Goal: Information Seeking & Learning: Learn about a topic

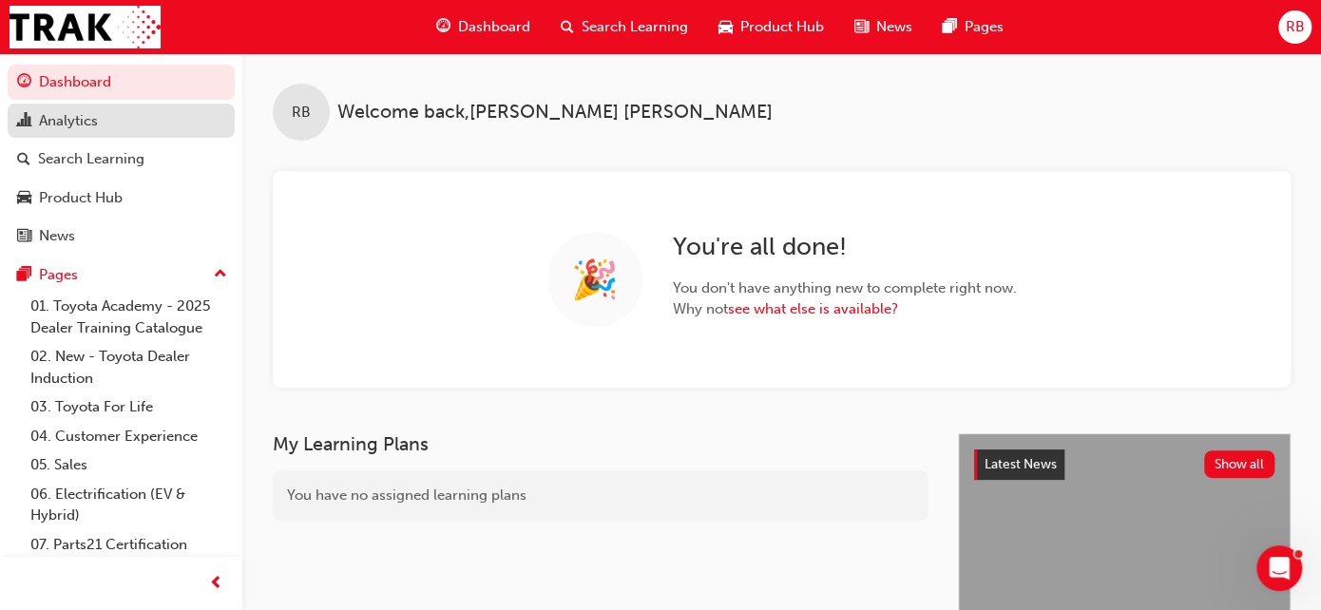
click at [75, 118] on div "Analytics" at bounding box center [68, 121] width 59 height 22
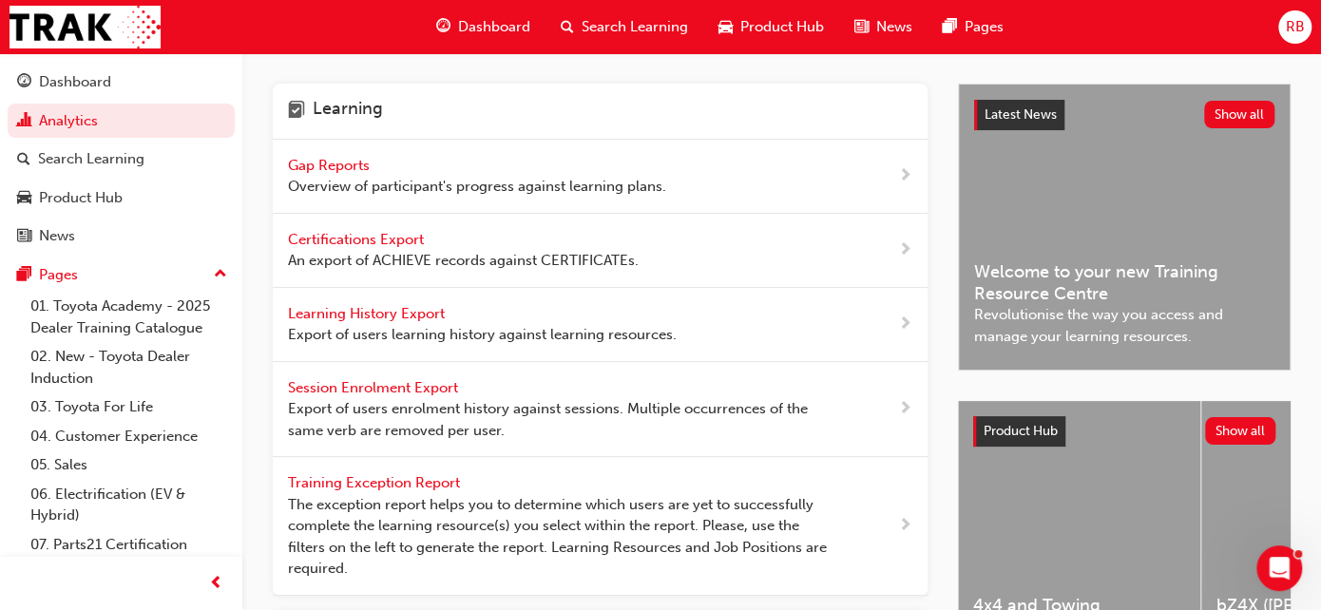
click at [317, 159] on span "Gap Reports" at bounding box center [331, 165] width 86 height 17
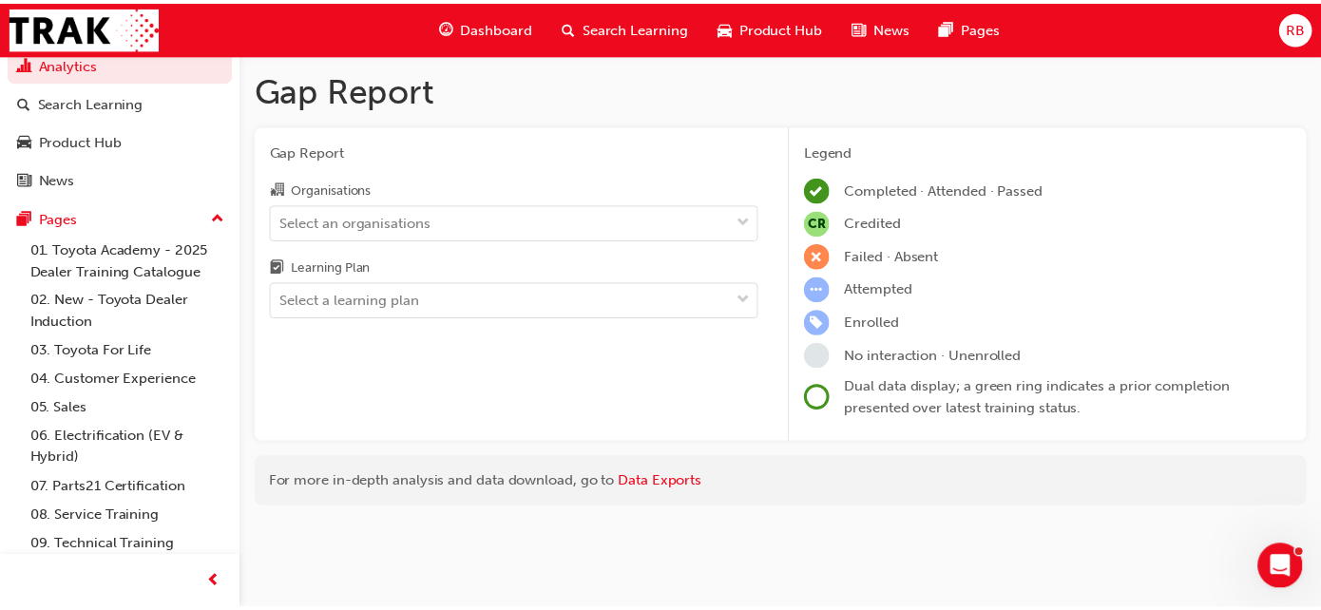
scroll to position [119, 0]
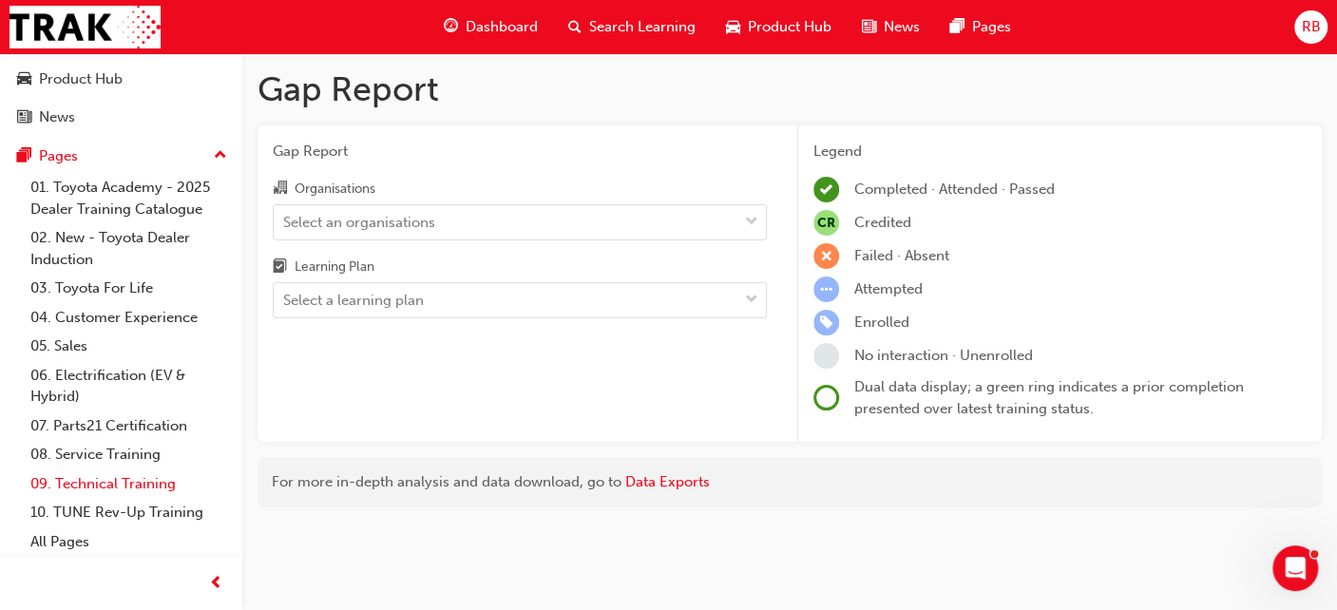
click at [86, 486] on link "09. Technical Training" at bounding box center [129, 483] width 212 height 29
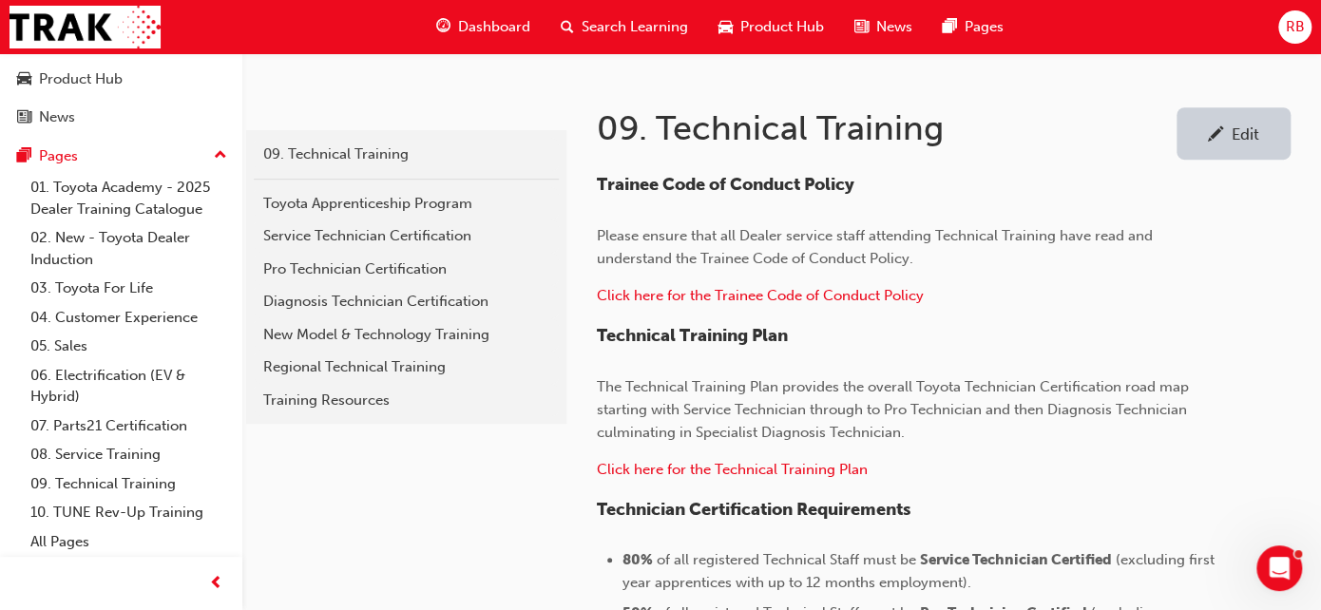
scroll to position [354, 0]
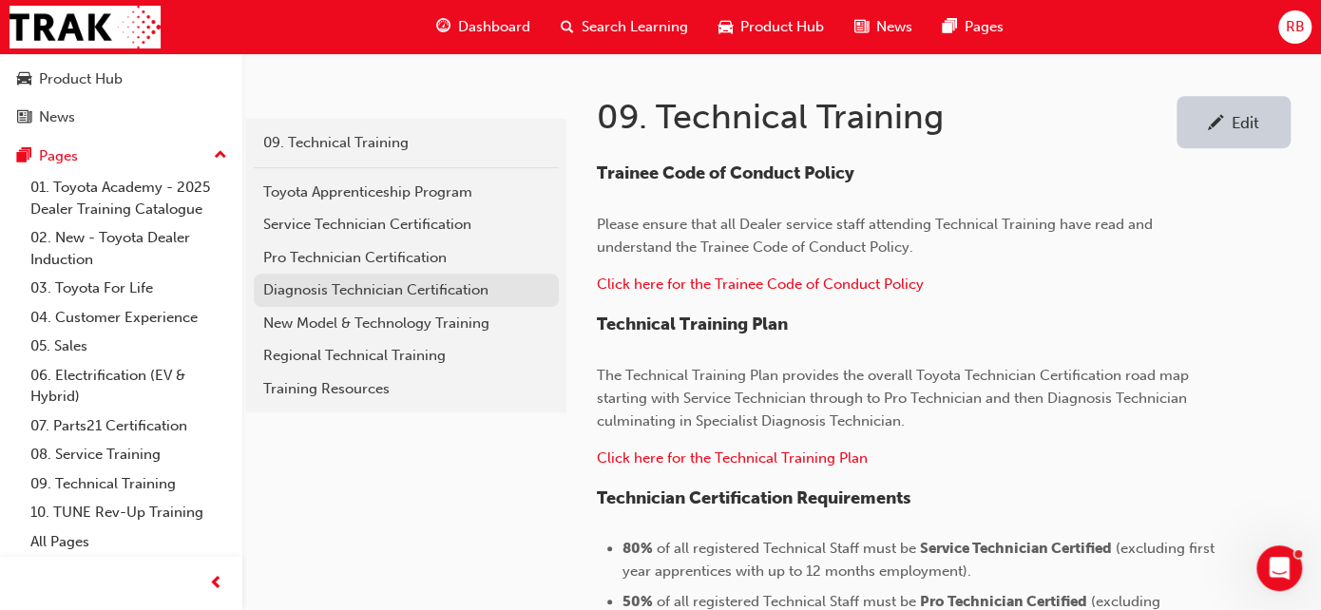
click at [305, 279] on div "Diagnosis Technician Certification" at bounding box center [406, 290] width 286 height 22
